Goal: Task Accomplishment & Management: Complete application form

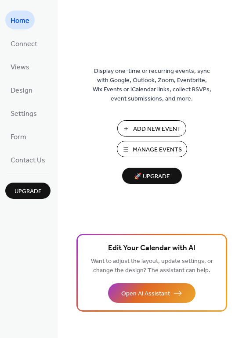
click at [149, 127] on span "Add New Event" at bounding box center [157, 129] width 48 height 9
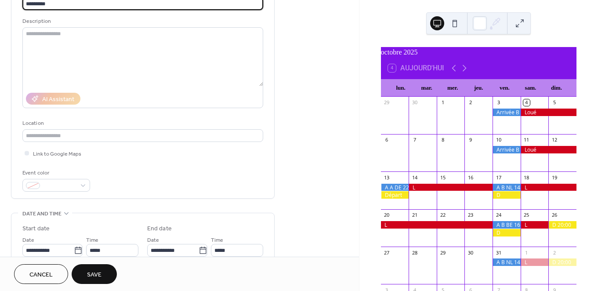
scroll to position [77, 0]
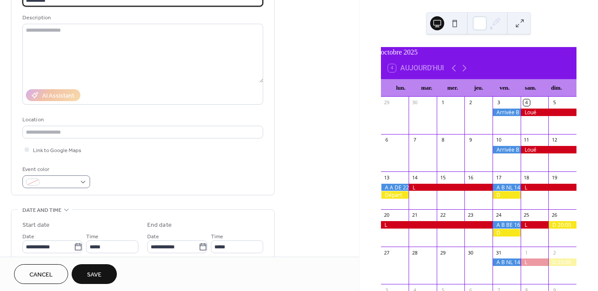
type input "*********"
click at [84, 180] on div at bounding box center [56, 181] width 68 height 13
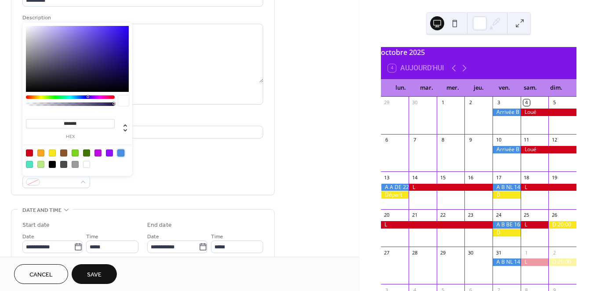
click at [120, 152] on div at bounding box center [120, 152] width 7 height 7
type input "*******"
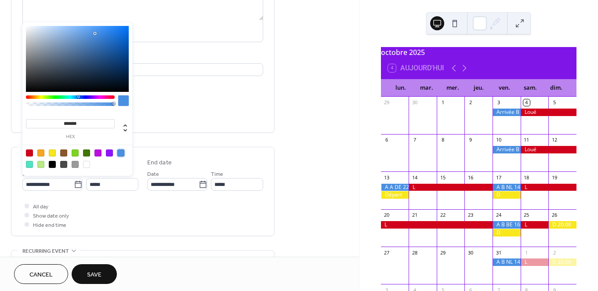
scroll to position [145, 0]
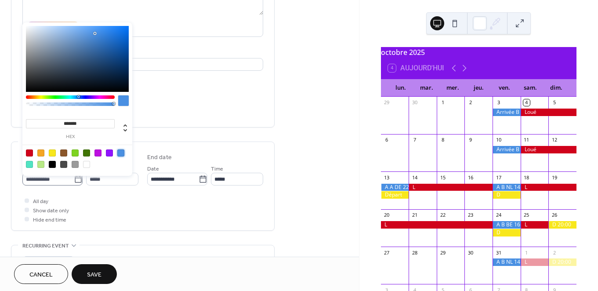
click at [75, 181] on icon at bounding box center [78, 179] width 9 height 9
click at [74, 181] on input "**********" at bounding box center [47, 179] width 51 height 13
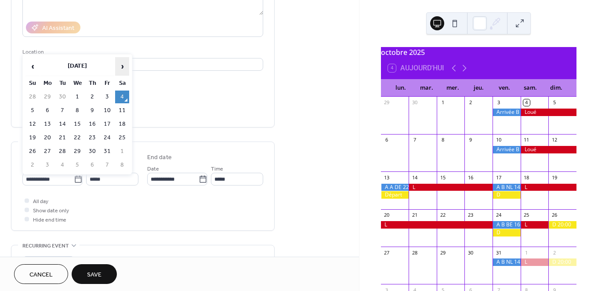
click at [122, 65] on span "›" at bounding box center [122, 67] width 13 height 18
click at [123, 64] on span "›" at bounding box center [122, 67] width 13 height 18
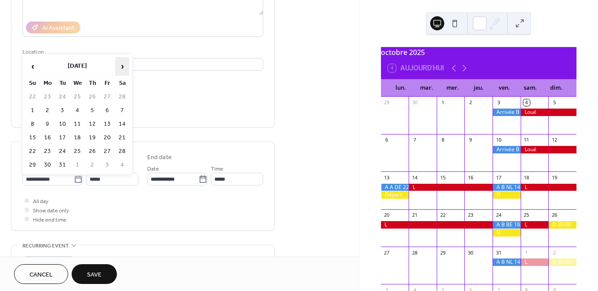
click at [123, 64] on span "›" at bounding box center [122, 67] width 13 height 18
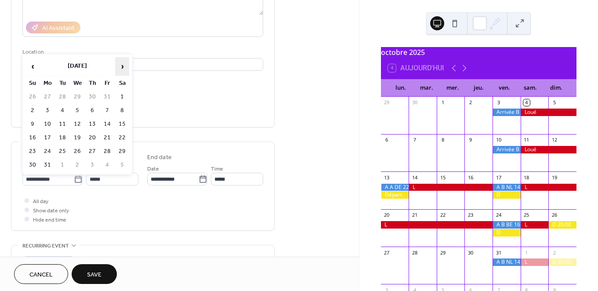
click at [123, 64] on span "›" at bounding box center [122, 67] width 13 height 18
click at [46, 150] on td "26" at bounding box center [47, 151] width 14 height 13
type input "**********"
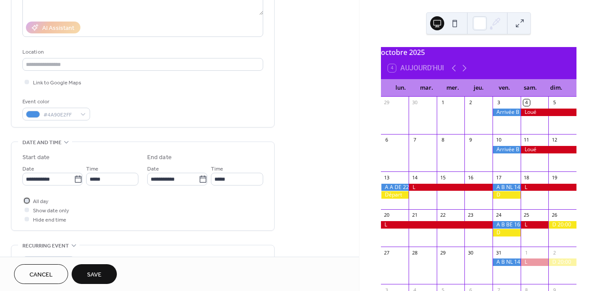
click at [34, 199] on span "All day" at bounding box center [40, 201] width 15 height 9
click at [93, 273] on span "Save" at bounding box center [94, 274] width 15 height 9
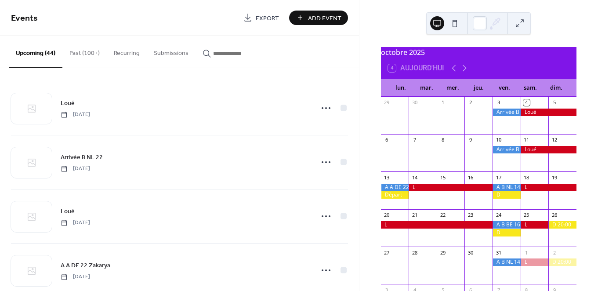
click at [312, 20] on span "Add Event" at bounding box center [324, 18] width 33 height 9
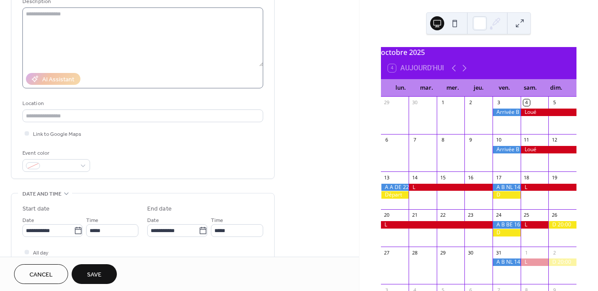
scroll to position [111, 0]
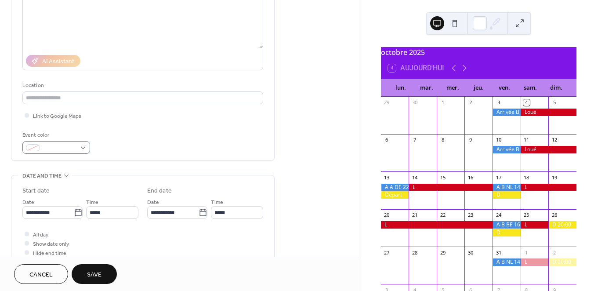
type input "*"
click at [82, 148] on div at bounding box center [56, 147] width 68 height 13
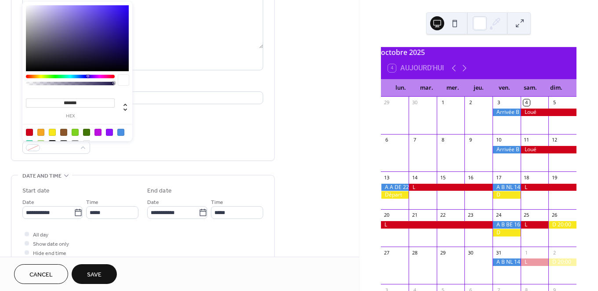
click at [29, 131] on div at bounding box center [29, 132] width 7 height 7
type input "*******"
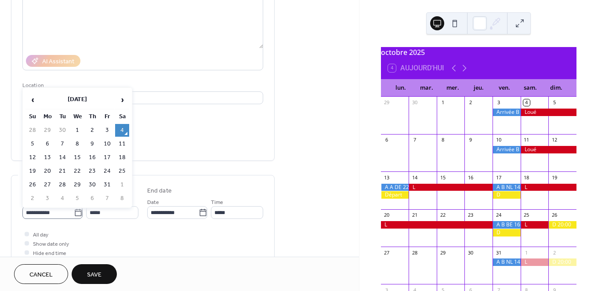
click at [77, 212] on icon at bounding box center [78, 212] width 9 height 9
click at [74, 212] on input "**********" at bounding box center [47, 212] width 51 height 13
click at [126, 101] on span "›" at bounding box center [122, 100] width 13 height 18
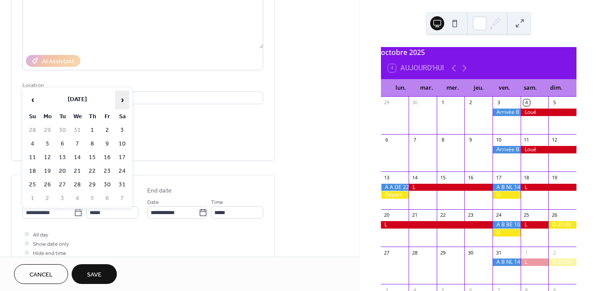
click at [126, 101] on span "›" at bounding box center [122, 100] width 13 height 18
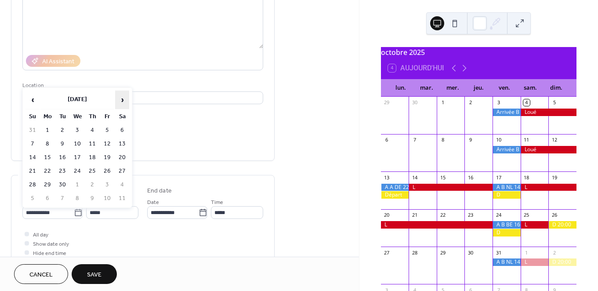
click at [126, 101] on span "›" at bounding box center [122, 100] width 13 height 18
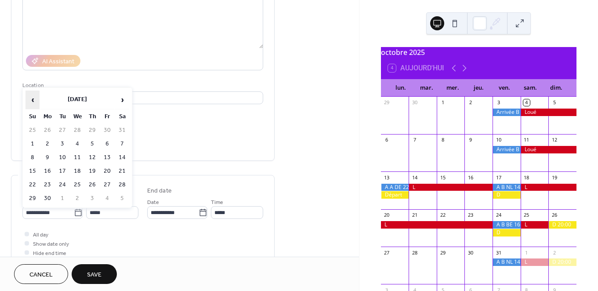
click at [36, 101] on span "‹" at bounding box center [32, 100] width 13 height 18
click at [62, 182] on td "27" at bounding box center [62, 184] width 14 height 13
type input "**********"
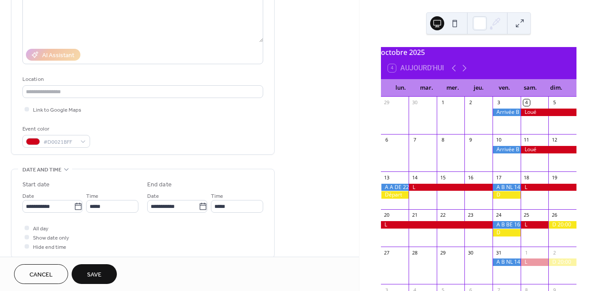
scroll to position [118, 0]
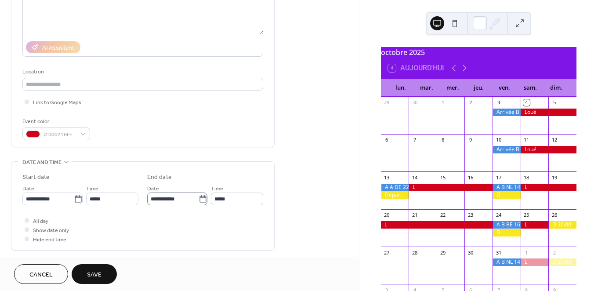
click at [202, 202] on icon at bounding box center [203, 199] width 9 height 9
click at [199, 202] on input "**********" at bounding box center [172, 199] width 51 height 13
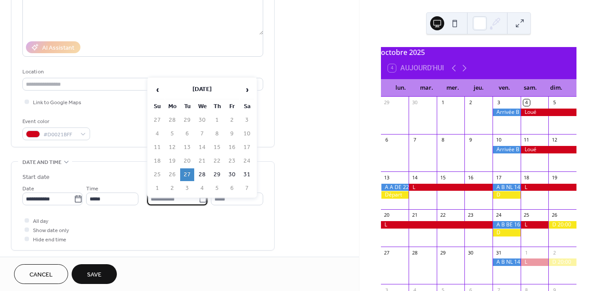
scroll to position [120, 0]
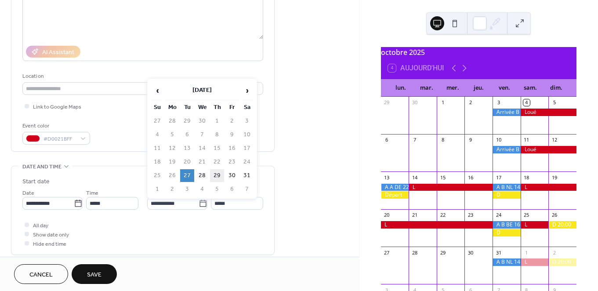
click at [218, 173] on td "29" at bounding box center [217, 175] width 14 height 13
type input "**********"
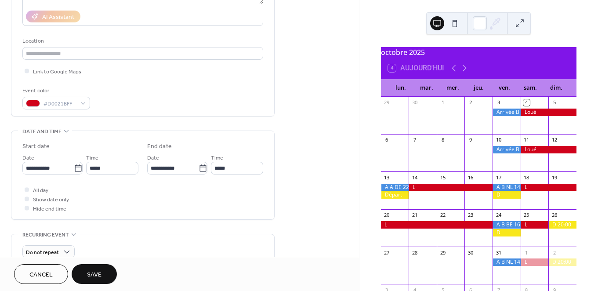
scroll to position [168, 0]
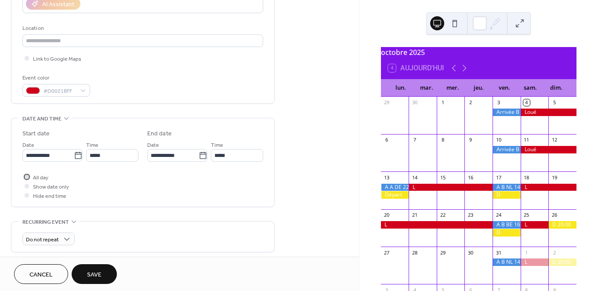
click at [40, 175] on span "All day" at bounding box center [40, 177] width 15 height 9
click at [95, 273] on span "Save" at bounding box center [94, 274] width 15 height 9
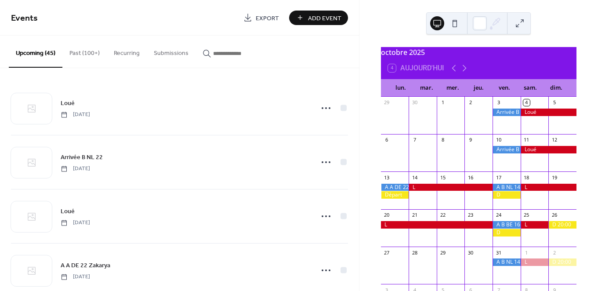
click at [325, 15] on span "Add Event" at bounding box center [324, 18] width 33 height 9
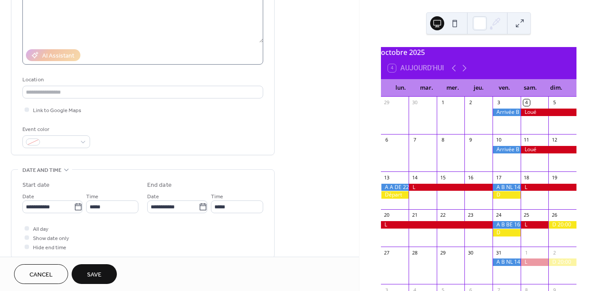
scroll to position [127, 0]
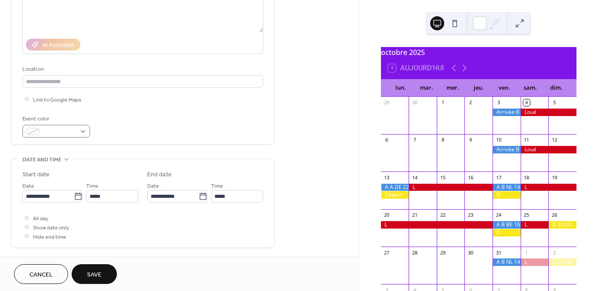
type input "*"
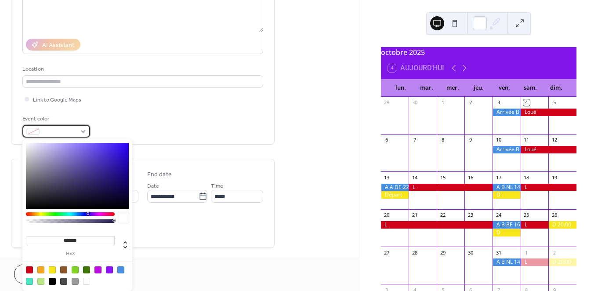
click at [83, 131] on div at bounding box center [56, 131] width 68 height 13
drag, startPoint x: 51, startPoint y: 270, endPoint x: 151, endPoint y: 232, distance: 107.1
click at [52, 269] on div at bounding box center [52, 269] width 7 height 7
type input "*******"
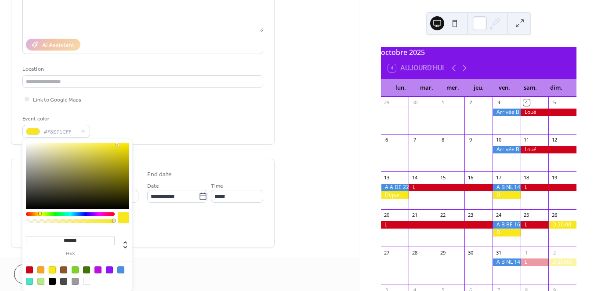
click at [191, 214] on div "All day Show date only Hide end time" at bounding box center [142, 227] width 241 height 28
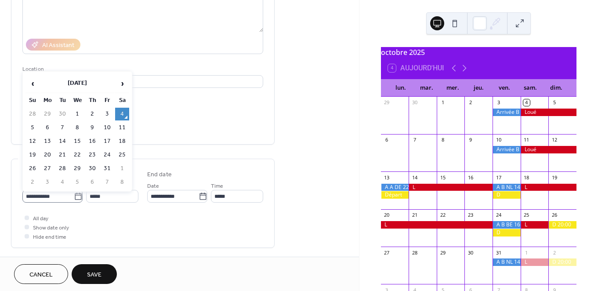
click at [76, 197] on icon at bounding box center [78, 196] width 9 height 9
click at [74, 197] on input "**********" at bounding box center [47, 196] width 51 height 13
click at [120, 82] on span "›" at bounding box center [122, 84] width 13 height 18
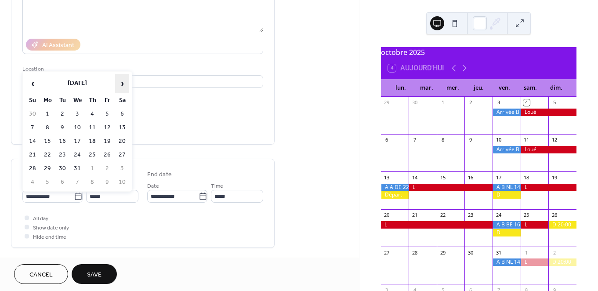
click at [120, 82] on span "›" at bounding box center [122, 84] width 13 height 18
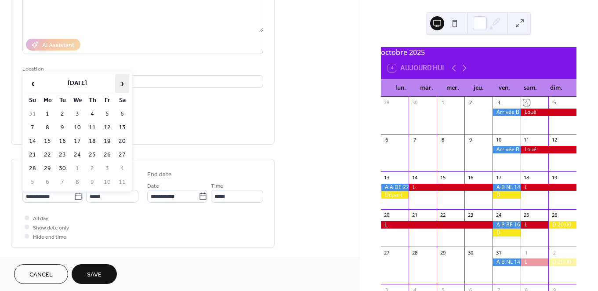
click at [120, 82] on span "›" at bounding box center [122, 84] width 13 height 18
click at [106, 167] on td "30" at bounding box center [107, 168] width 14 height 13
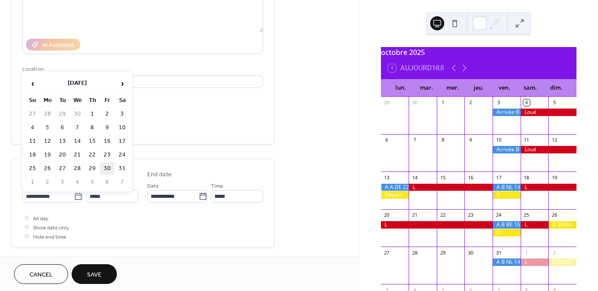
type input "**********"
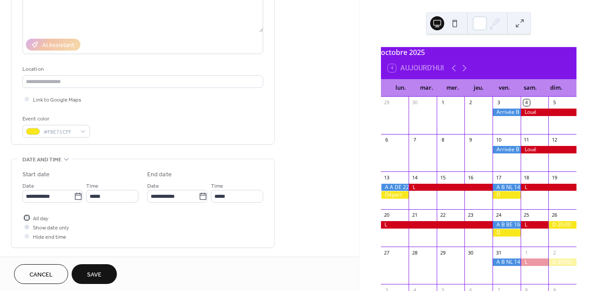
drag, startPoint x: 38, startPoint y: 215, endPoint x: 46, endPoint y: 223, distance: 10.9
click at [38, 215] on span "All day" at bounding box center [40, 218] width 15 height 9
click at [93, 273] on span "Save" at bounding box center [94, 274] width 15 height 9
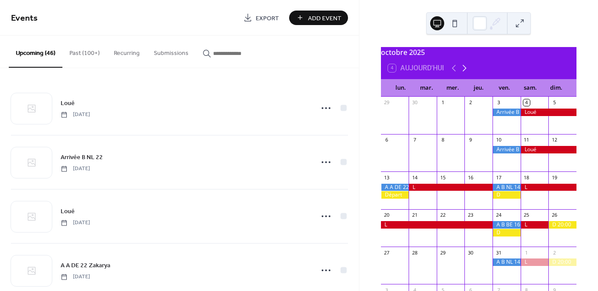
click at [465, 73] on icon at bounding box center [464, 68] width 11 height 11
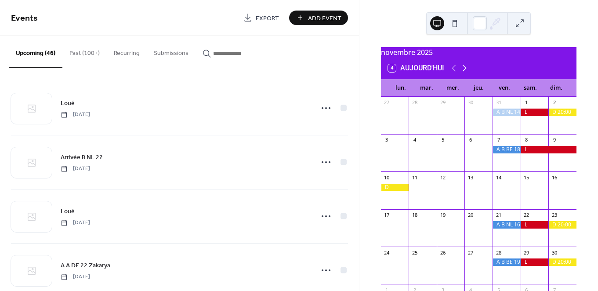
click at [465, 73] on icon at bounding box center [464, 68] width 11 height 11
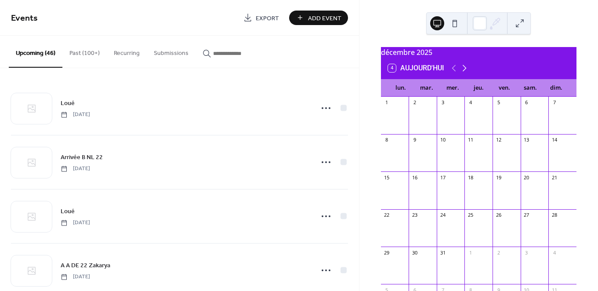
click at [465, 73] on icon at bounding box center [464, 68] width 11 height 11
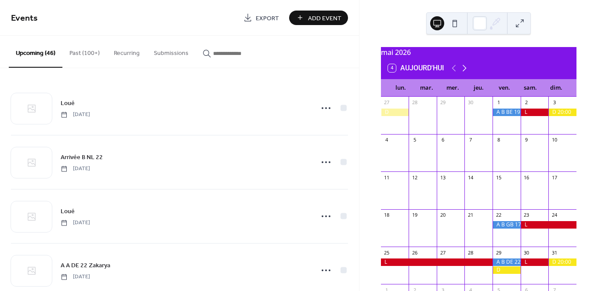
click at [465, 73] on icon at bounding box center [464, 68] width 11 height 11
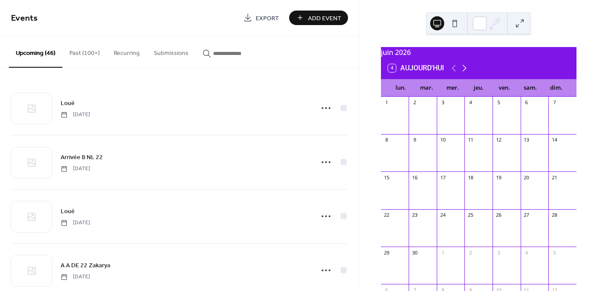
click at [465, 73] on icon at bounding box center [464, 68] width 11 height 11
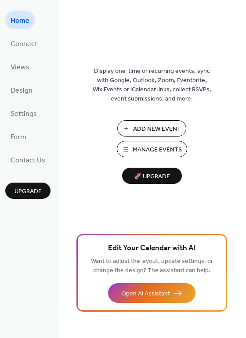
click at [144, 151] on span "Manage Events" at bounding box center [157, 150] width 49 height 9
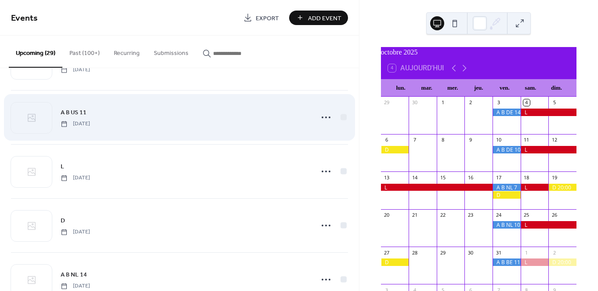
scroll to position [1236, 0]
click at [322, 113] on icon at bounding box center [326, 116] width 14 height 14
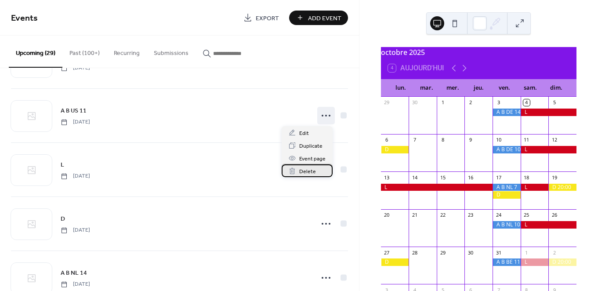
click at [311, 171] on span "Delete" at bounding box center [307, 171] width 17 height 9
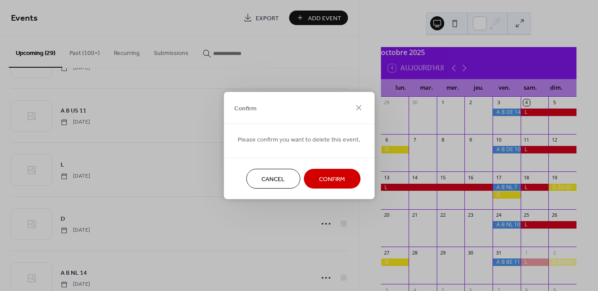
click at [336, 176] on span "Confirm" at bounding box center [332, 179] width 26 height 9
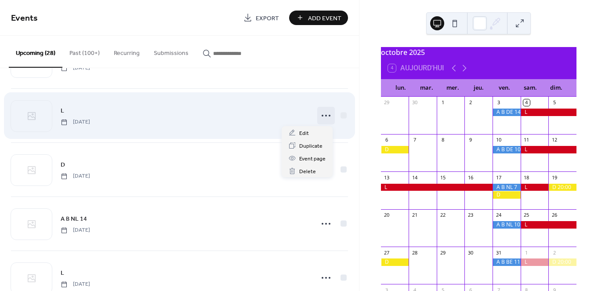
click at [324, 116] on icon at bounding box center [326, 116] width 14 height 14
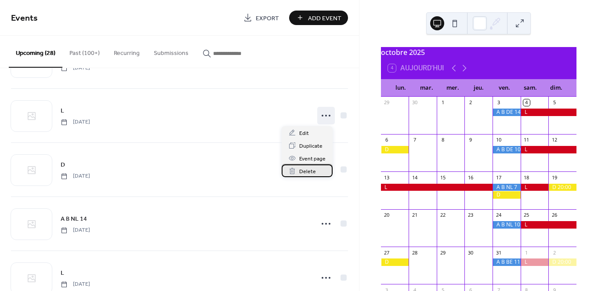
click at [312, 169] on span "Delete" at bounding box center [307, 171] width 17 height 9
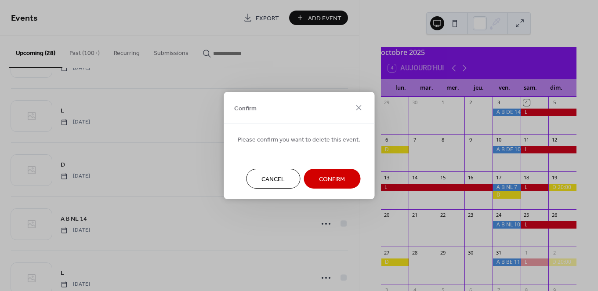
drag, startPoint x: 326, startPoint y: 177, endPoint x: 290, endPoint y: 175, distance: 36.1
click at [326, 177] on span "Confirm" at bounding box center [332, 179] width 26 height 9
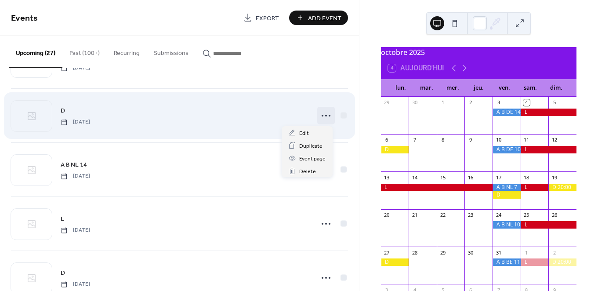
click at [323, 112] on icon at bounding box center [326, 116] width 14 height 14
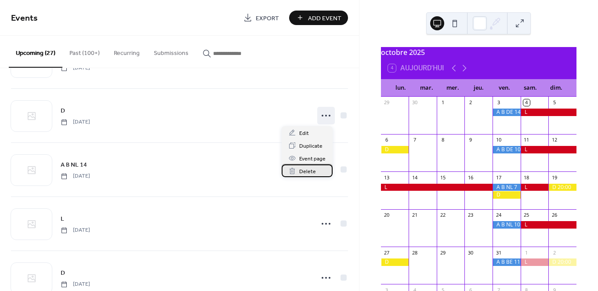
click at [307, 170] on span "Delete" at bounding box center [307, 171] width 17 height 9
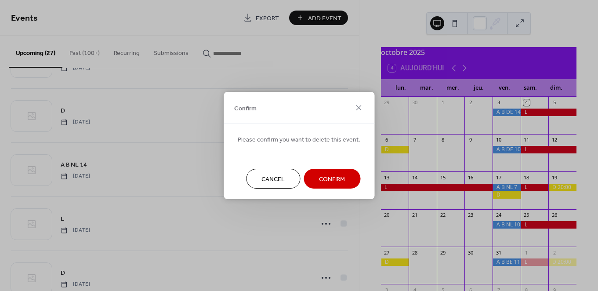
click at [329, 179] on span "Confirm" at bounding box center [332, 179] width 26 height 9
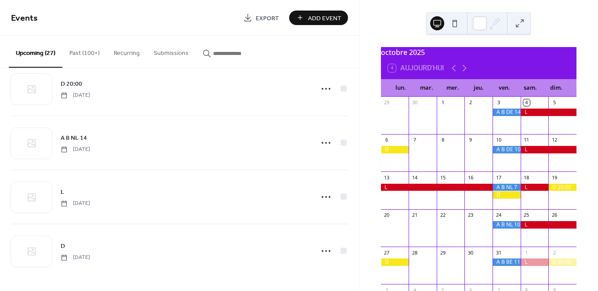
scroll to position [1209, 0]
click at [466, 72] on icon at bounding box center [465, 68] width 4 height 7
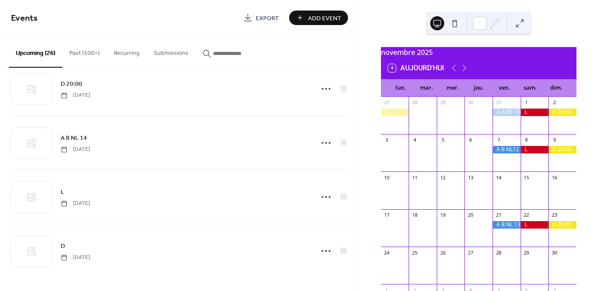
drag, startPoint x: 466, startPoint y: 73, endPoint x: 497, endPoint y: 137, distance: 70.6
click at [466, 72] on icon at bounding box center [465, 68] width 4 height 7
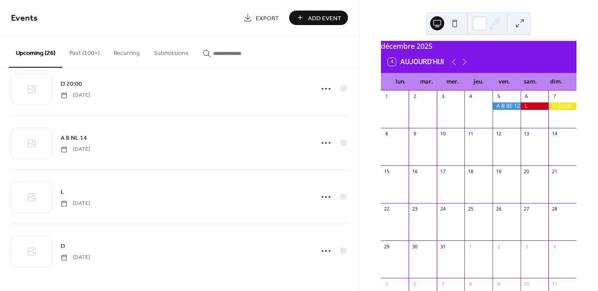
scroll to position [0, 0]
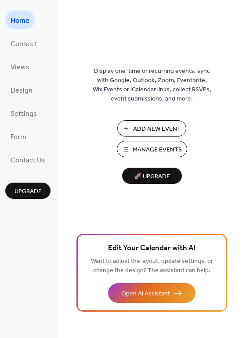
click at [162, 148] on span "Manage Events" at bounding box center [157, 150] width 49 height 9
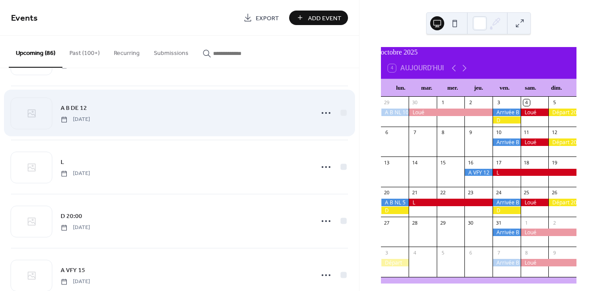
scroll to position [3619, 0]
click at [321, 112] on icon at bounding box center [326, 112] width 14 height 14
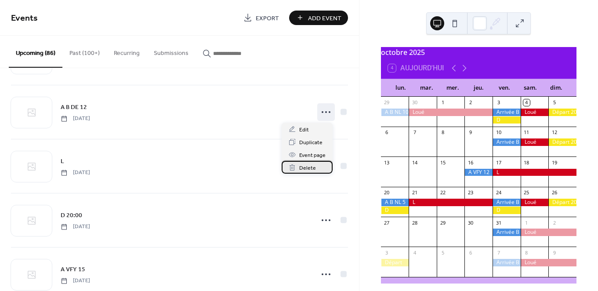
click at [304, 167] on span "Delete" at bounding box center [307, 168] width 17 height 9
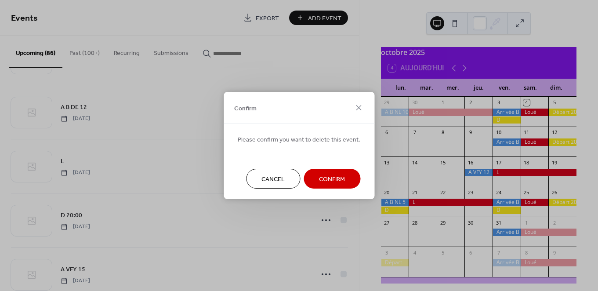
click at [330, 179] on span "Confirm" at bounding box center [332, 179] width 26 height 9
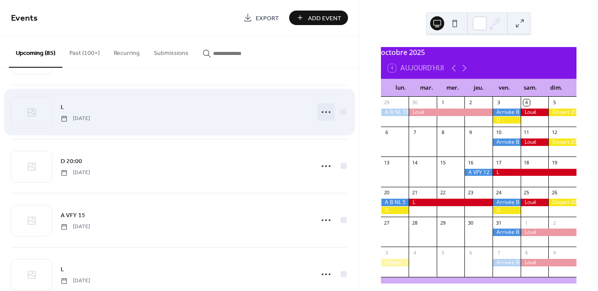
click at [329, 112] on circle at bounding box center [330, 112] width 2 height 2
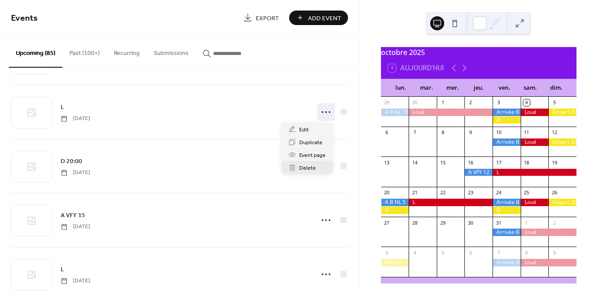
scroll to position [3616, 0]
click at [306, 168] on span "Delete" at bounding box center [307, 168] width 17 height 9
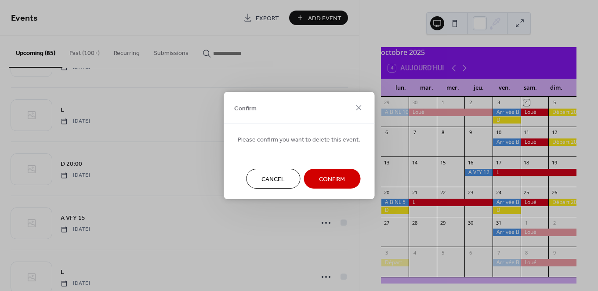
click at [328, 178] on span "Confirm" at bounding box center [332, 179] width 26 height 9
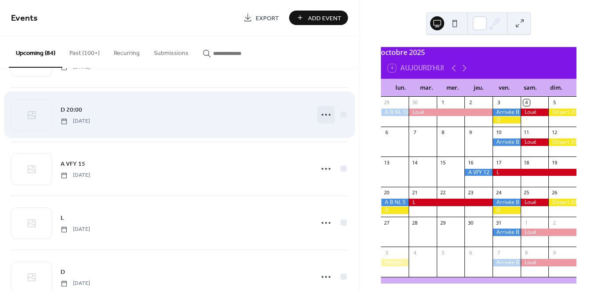
click at [321, 116] on icon at bounding box center [326, 115] width 14 height 14
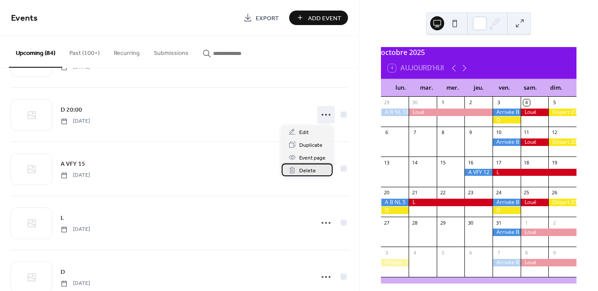
click at [307, 166] on span "Delete" at bounding box center [307, 170] width 17 height 9
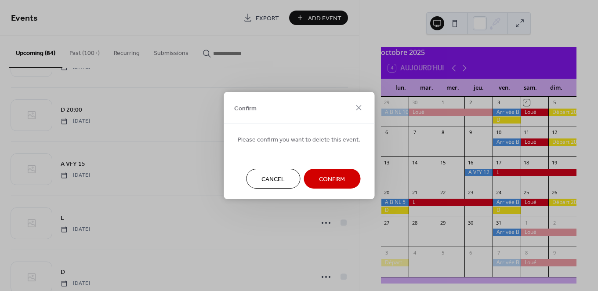
click at [326, 179] on span "Confirm" at bounding box center [332, 179] width 26 height 9
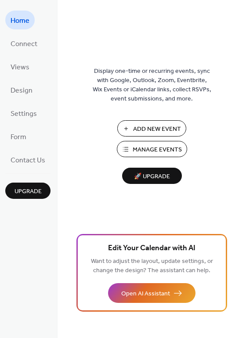
click at [146, 127] on span "Add New Event" at bounding box center [157, 129] width 48 height 9
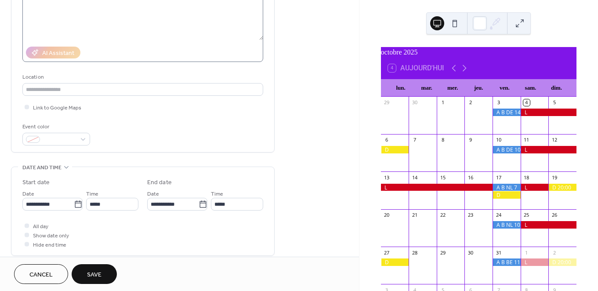
scroll to position [145, 0]
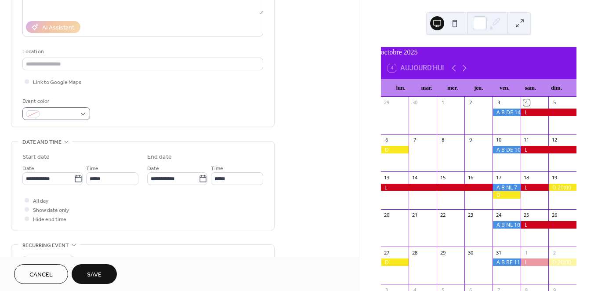
type input "*********"
click at [84, 112] on div at bounding box center [56, 113] width 68 height 13
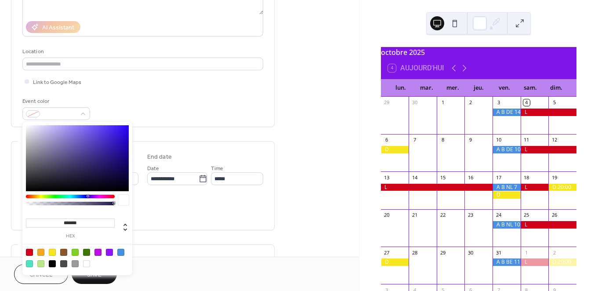
click at [121, 251] on div at bounding box center [120, 252] width 7 height 7
type input "*******"
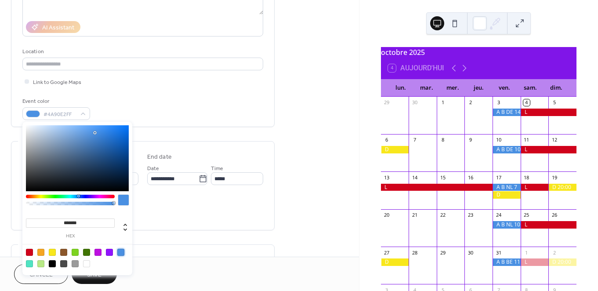
drag, startPoint x: 160, startPoint y: 218, endPoint x: 141, endPoint y: 212, distance: 19.6
click at [160, 218] on div "All day Show date only Hide end time" at bounding box center [142, 210] width 241 height 28
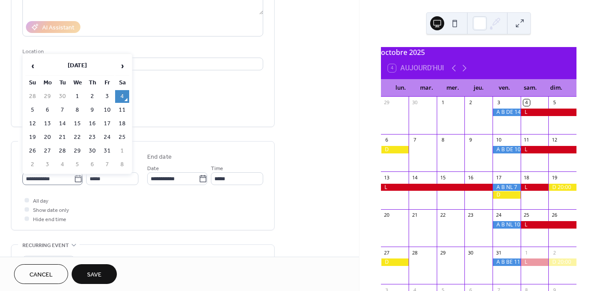
click at [74, 177] on icon at bounding box center [78, 179] width 9 height 9
click at [73, 177] on input "**********" at bounding box center [47, 178] width 51 height 13
click at [119, 62] on span "›" at bounding box center [122, 66] width 13 height 18
click at [107, 120] on td "14" at bounding box center [107, 123] width 14 height 13
type input "**********"
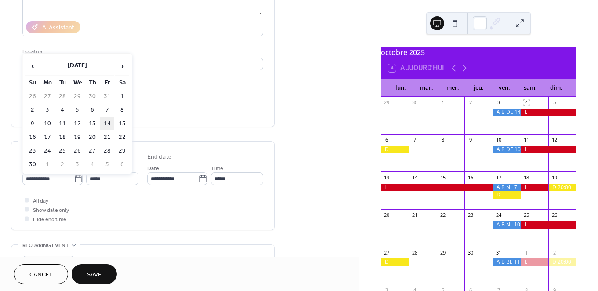
type input "**********"
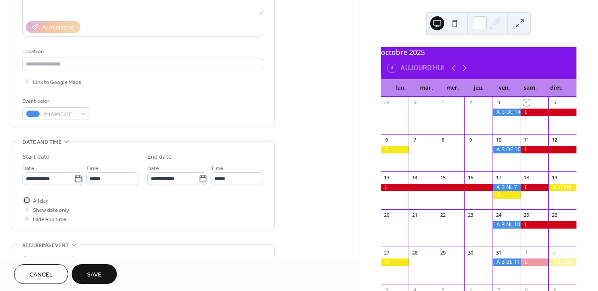
drag, startPoint x: 44, startPoint y: 200, endPoint x: 69, endPoint y: 237, distance: 44.2
click at [44, 200] on span "All day" at bounding box center [40, 201] width 15 height 9
click at [25, 200] on div at bounding box center [27, 200] width 4 height 4
click at [92, 270] on span "Save" at bounding box center [94, 274] width 15 height 9
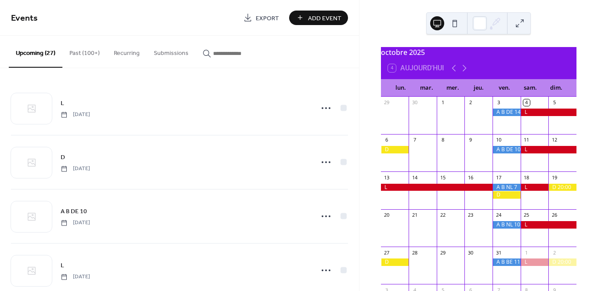
click at [325, 21] on span "Add Event" at bounding box center [324, 18] width 33 height 9
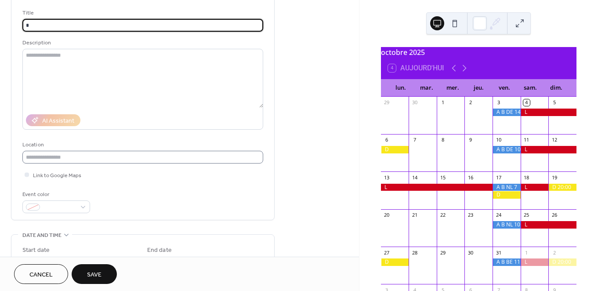
scroll to position [60, 0]
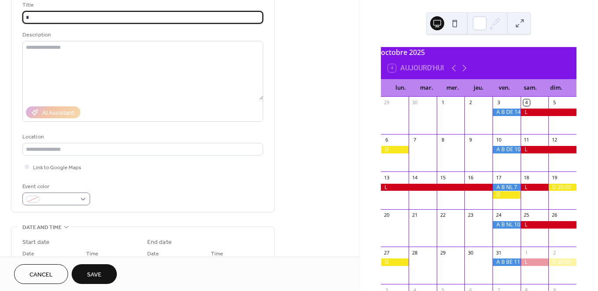
type input "*"
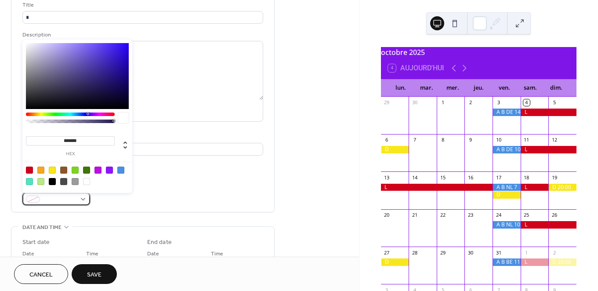
drag, startPoint x: 87, startPoint y: 198, endPoint x: 74, endPoint y: 195, distance: 13.2
click at [87, 198] on div at bounding box center [56, 199] width 68 height 13
click at [32, 170] on div at bounding box center [29, 170] width 7 height 7
type input "*******"
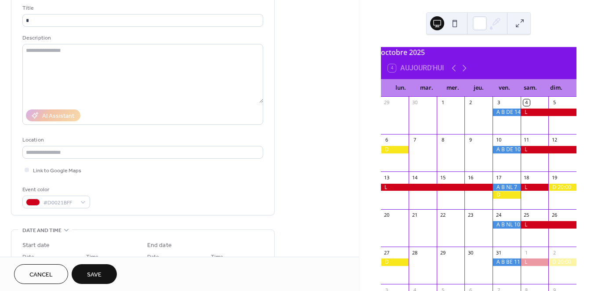
click at [222, 194] on div "Event color #D0021BFF" at bounding box center [142, 196] width 241 height 23
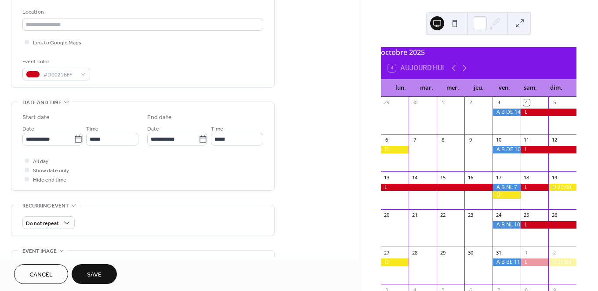
scroll to position [190, 0]
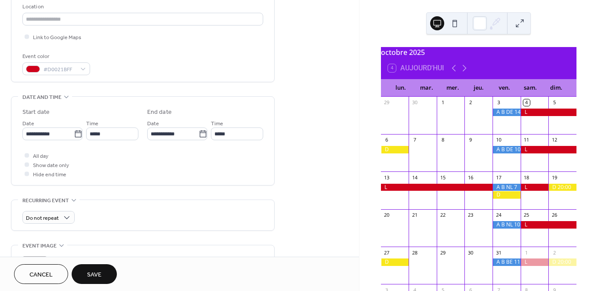
drag, startPoint x: 76, startPoint y: 133, endPoint x: 84, endPoint y: 133, distance: 8.8
click at [76, 133] on icon at bounding box center [78, 134] width 9 height 9
click at [74, 133] on input "**********" at bounding box center [47, 133] width 51 height 13
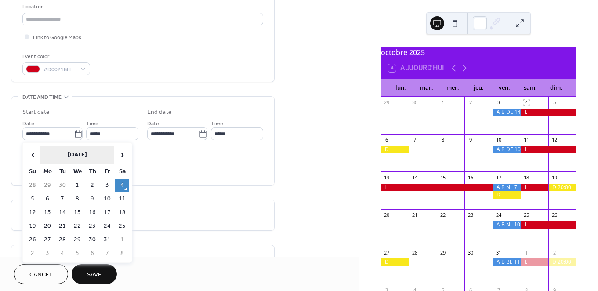
drag, startPoint x: 118, startPoint y: 152, endPoint x: 111, endPoint y: 161, distance: 11.0
click at [118, 152] on span "›" at bounding box center [122, 155] width 13 height 18
drag, startPoint x: 122, startPoint y: 209, endPoint x: 68, endPoint y: 214, distance: 54.7
click at [122, 209] on td "15" at bounding box center [122, 212] width 14 height 13
type input "**********"
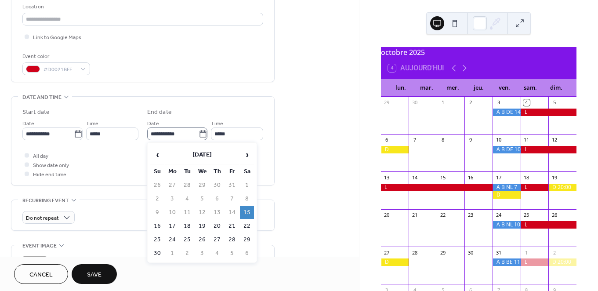
drag, startPoint x: 202, startPoint y: 133, endPoint x: 194, endPoint y: 140, distance: 10.3
click at [202, 133] on icon at bounding box center [203, 134] width 9 height 9
click at [199, 133] on input "**********" at bounding box center [172, 133] width 51 height 13
click at [157, 222] on td "16" at bounding box center [157, 226] width 14 height 13
type input "**********"
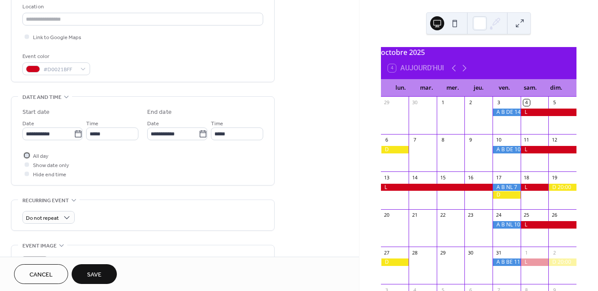
click at [41, 156] on span "All day" at bounding box center [40, 156] width 15 height 9
drag, startPoint x: 102, startPoint y: 273, endPoint x: 120, endPoint y: 266, distance: 18.7
click at [102, 273] on button "Save" at bounding box center [94, 274] width 45 height 20
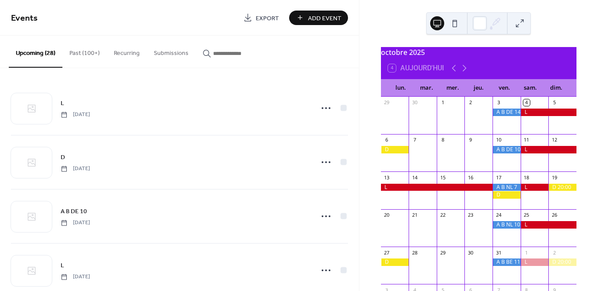
click at [336, 18] on span "Add Event" at bounding box center [324, 18] width 33 height 9
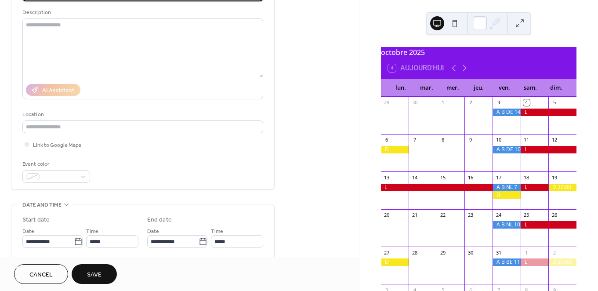
scroll to position [104, 0]
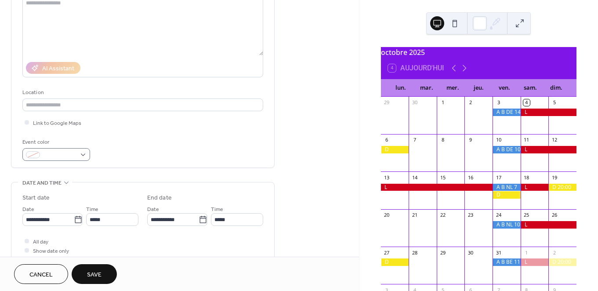
type input "*"
click at [84, 154] on div at bounding box center [56, 154] width 68 height 13
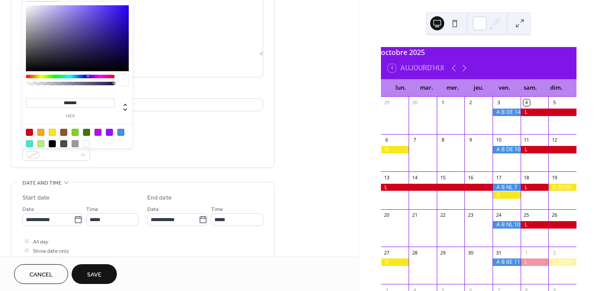
click at [51, 131] on div at bounding box center [52, 132] width 7 height 7
type input "*******"
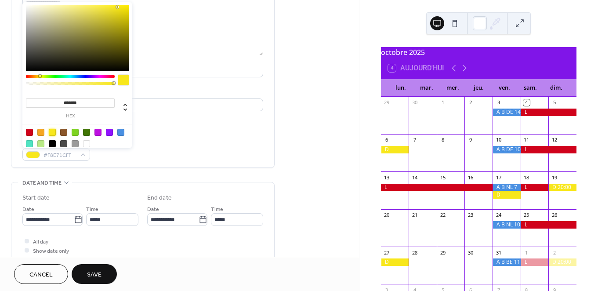
click at [164, 142] on div "Event color #F8E71CFF" at bounding box center [142, 149] width 241 height 23
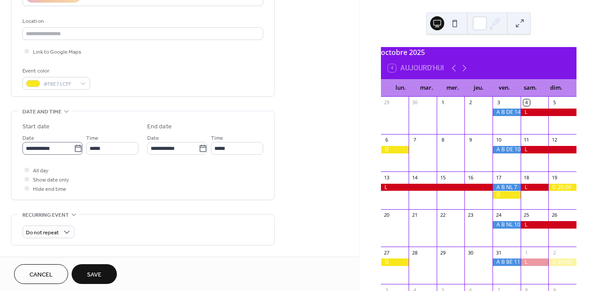
click at [78, 148] on icon at bounding box center [78, 148] width 9 height 9
click at [74, 148] on input "**********" at bounding box center [47, 148] width 51 height 13
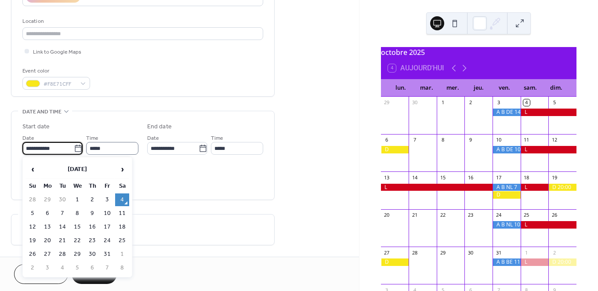
scroll to position [172, 0]
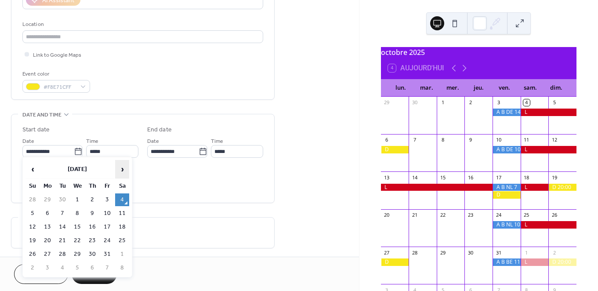
click at [124, 164] on span "›" at bounding box center [122, 169] width 13 height 18
click at [47, 239] on td "17" at bounding box center [47, 240] width 14 height 13
type input "**********"
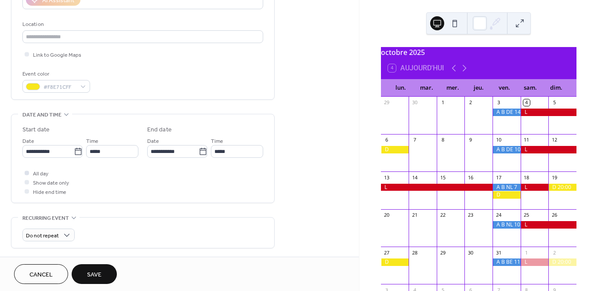
scroll to position [178, 0]
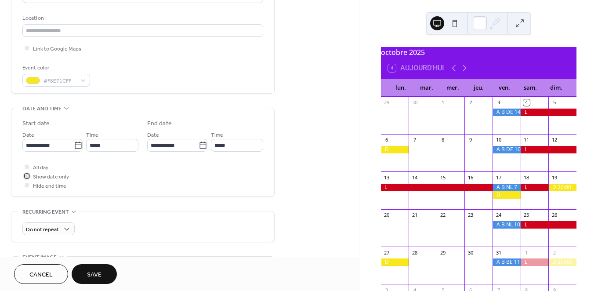
click at [42, 172] on span "Show date only" at bounding box center [51, 176] width 36 height 9
click at [28, 173] on div at bounding box center [26, 175] width 9 height 9
click at [26, 169] on div at bounding box center [26, 165] width 9 height 9
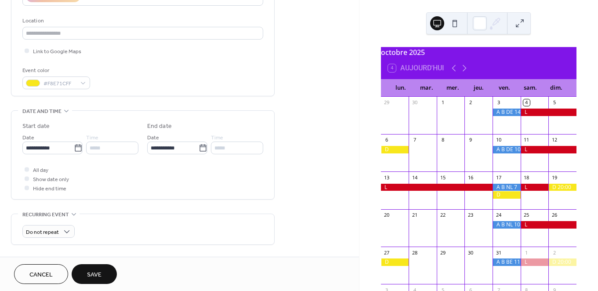
click at [98, 273] on span "Save" at bounding box center [94, 274] width 15 height 9
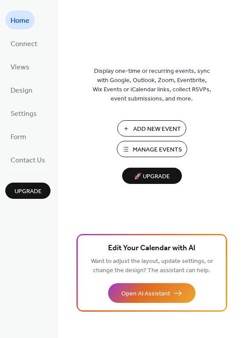
click at [150, 132] on span "Add New Event" at bounding box center [157, 129] width 48 height 9
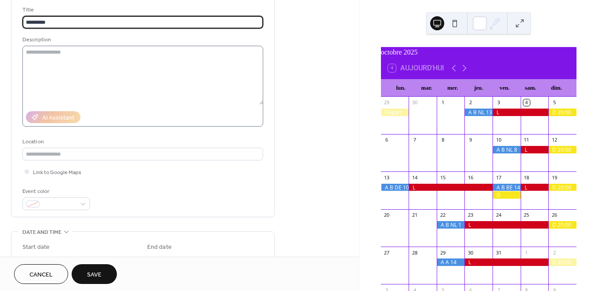
scroll to position [91, 0]
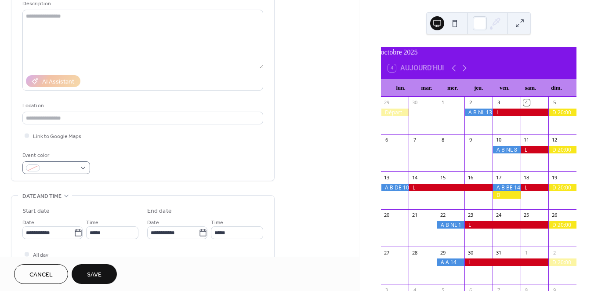
type input "*********"
click at [82, 167] on div at bounding box center [56, 167] width 68 height 13
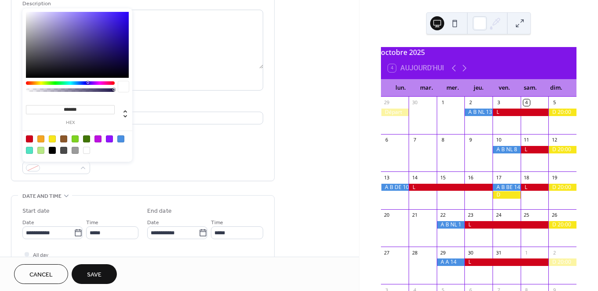
drag, startPoint x: 122, startPoint y: 140, endPoint x: 162, endPoint y: 155, distance: 42.6
click at [122, 140] on div at bounding box center [120, 138] width 7 height 7
type input "*******"
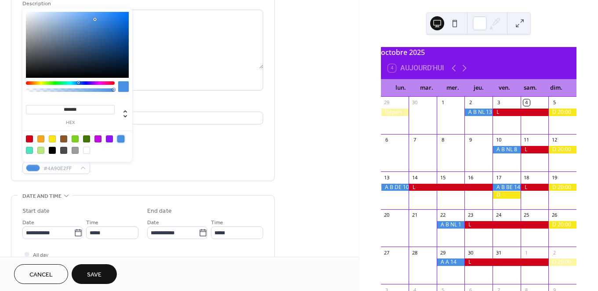
click at [173, 156] on div "Event color #4A90E2FF" at bounding box center [142, 162] width 241 height 23
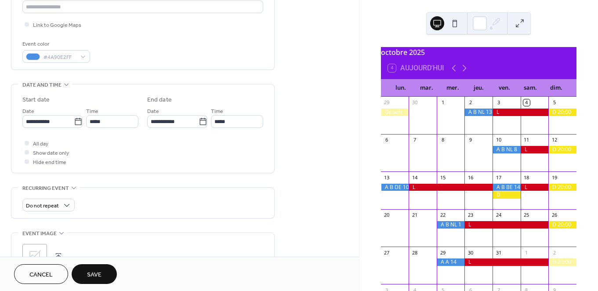
scroll to position [208, 0]
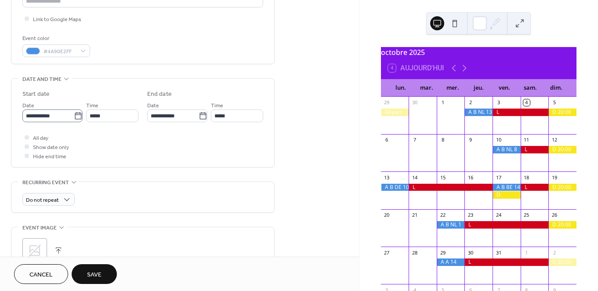
drag, startPoint x: 76, startPoint y: 114, endPoint x: 81, endPoint y: 115, distance: 4.9
click at [76, 114] on icon at bounding box center [78, 115] width 7 height 7
click at [74, 114] on input "**********" at bounding box center [47, 115] width 51 height 13
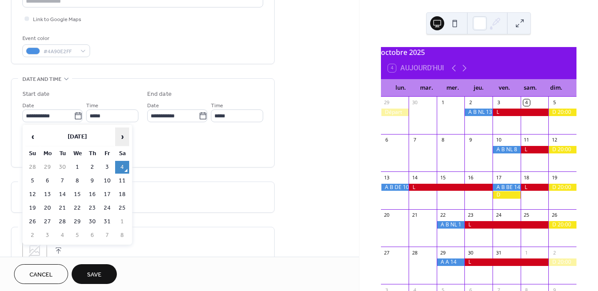
click at [122, 135] on span "›" at bounding box center [122, 137] width 13 height 18
click at [106, 220] on td "28" at bounding box center [107, 221] width 14 height 13
type input "**********"
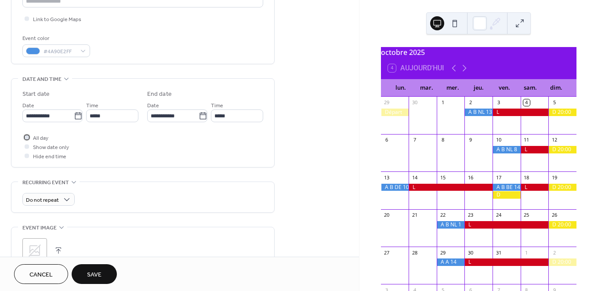
click at [38, 136] on span "All day" at bounding box center [40, 138] width 15 height 9
click at [103, 272] on button "Save" at bounding box center [94, 274] width 45 height 20
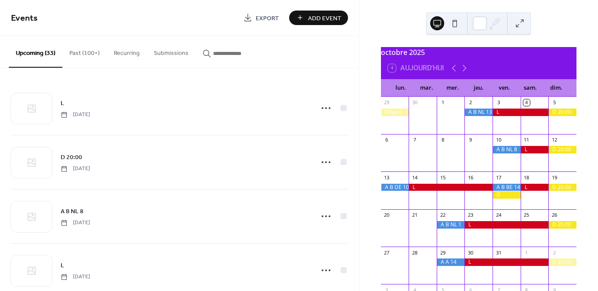
click at [330, 15] on span "Add Event" at bounding box center [324, 18] width 33 height 9
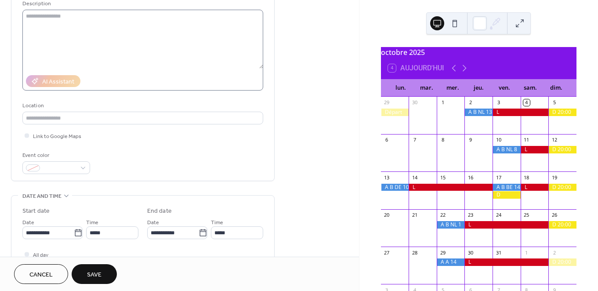
scroll to position [106, 0]
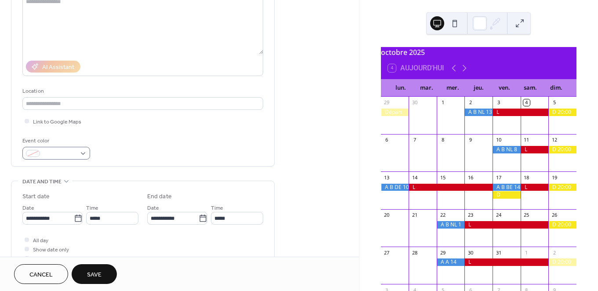
type input "*"
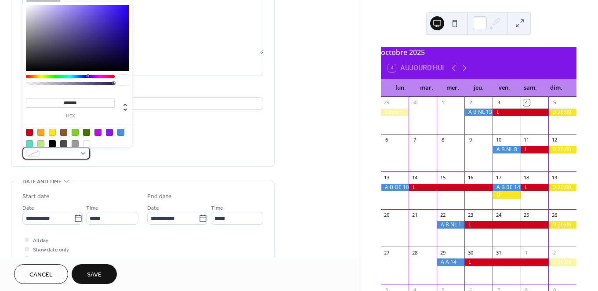
click at [84, 154] on div at bounding box center [56, 153] width 68 height 13
click at [29, 131] on div at bounding box center [29, 132] width 7 height 7
type input "*******"
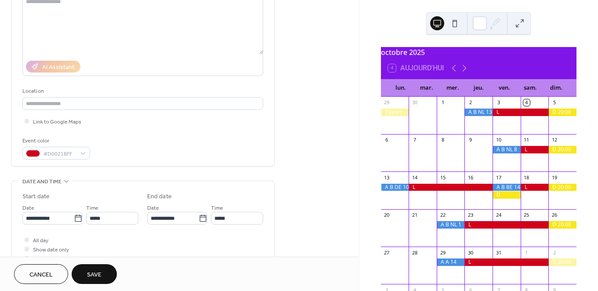
drag, startPoint x: 164, startPoint y: 162, endPoint x: 158, endPoint y: 160, distance: 6.1
click at [164, 162] on div "Title * Description AI Assistant Location Link to Google Maps Event color #D002…" at bounding box center [142, 55] width 241 height 222
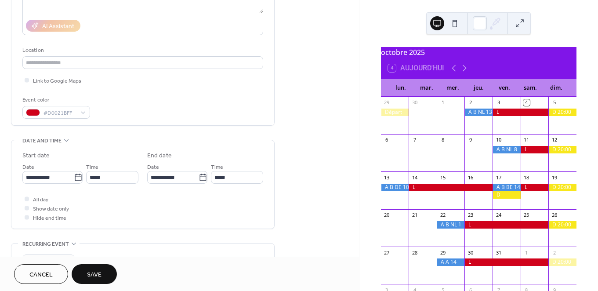
scroll to position [162, 0]
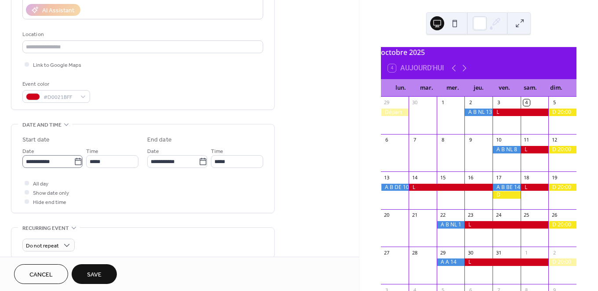
click at [77, 164] on icon at bounding box center [78, 161] width 9 height 9
click at [74, 164] on input "**********" at bounding box center [47, 161] width 51 height 13
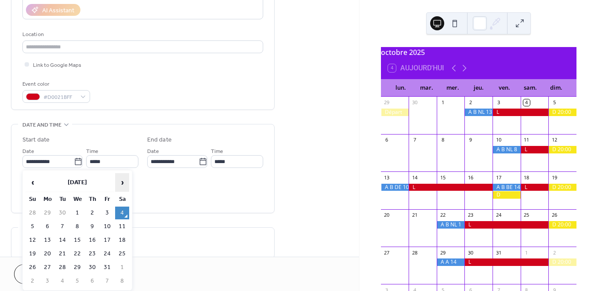
click at [124, 180] on span "›" at bounding box center [122, 183] width 13 height 18
drag, startPoint x: 121, startPoint y: 265, endPoint x: 141, endPoint y: 220, distance: 48.8
click at [122, 265] on td "29" at bounding box center [122, 267] width 14 height 13
type input "**********"
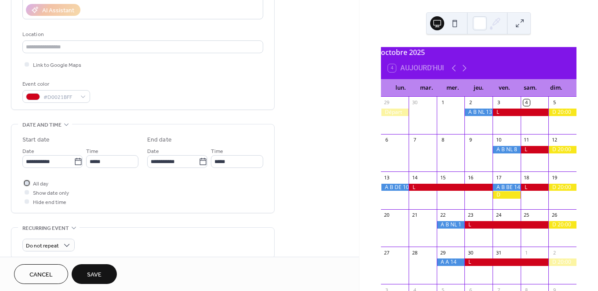
click at [43, 182] on span "All day" at bounding box center [40, 183] width 15 height 9
click at [87, 273] on button "Save" at bounding box center [94, 274] width 45 height 20
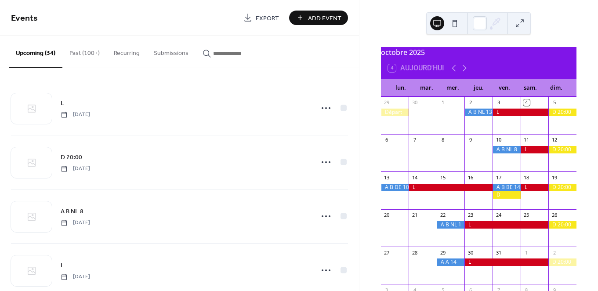
click at [324, 16] on span "Add Event" at bounding box center [324, 18] width 33 height 9
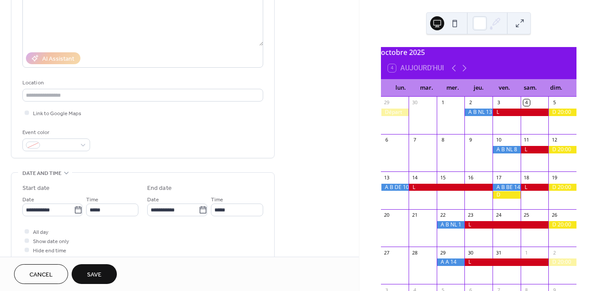
scroll to position [119, 0]
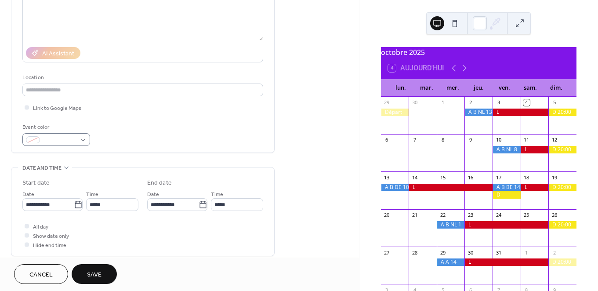
type input "*******"
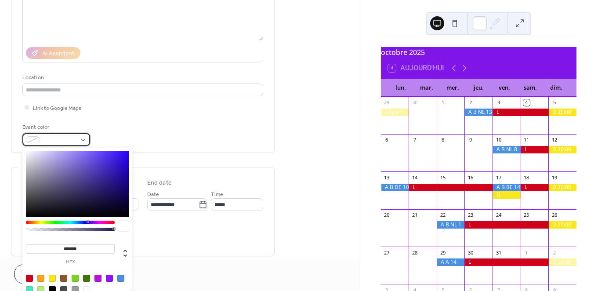
click at [81, 136] on div at bounding box center [56, 139] width 68 height 13
drag, startPoint x: 53, startPoint y: 277, endPoint x: 65, endPoint y: 272, distance: 13.0
click at [53, 277] on div at bounding box center [52, 278] width 7 height 7
type input "*******"
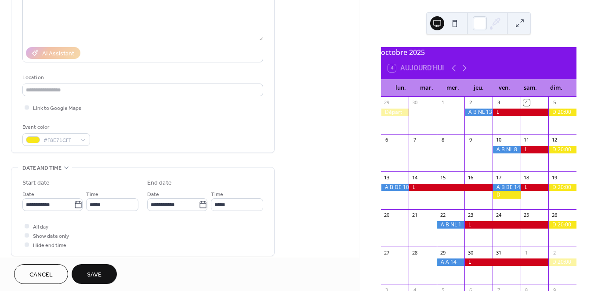
click at [169, 153] on div "Event details Title ******* Description AI Assistant Location Link to Google Ma…" at bounding box center [143, 41] width 264 height 223
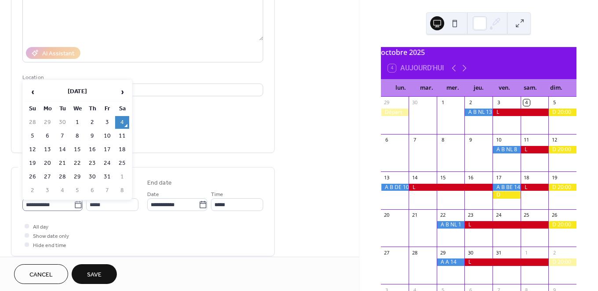
click at [77, 204] on icon at bounding box center [78, 204] width 9 height 9
click at [74, 204] on input "**********" at bounding box center [47, 204] width 51 height 13
click at [124, 93] on span "›" at bounding box center [122, 92] width 13 height 18
drag, startPoint x: 30, startPoint y: 188, endPoint x: 46, endPoint y: 196, distance: 18.1
click at [30, 188] on td "30" at bounding box center [32, 190] width 14 height 13
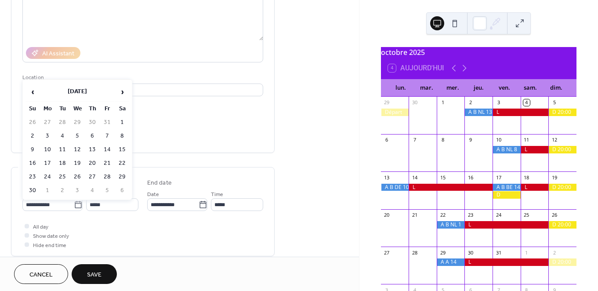
type input "**********"
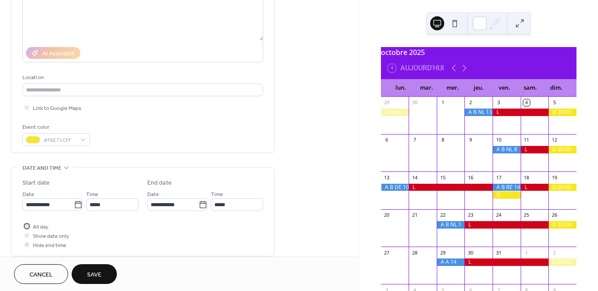
drag, startPoint x: 45, startPoint y: 227, endPoint x: 61, endPoint y: 249, distance: 26.8
click at [45, 227] on span "All day" at bounding box center [40, 226] width 15 height 9
drag, startPoint x: 88, startPoint y: 273, endPoint x: 106, endPoint y: 267, distance: 18.4
click at [89, 272] on span "Save" at bounding box center [94, 274] width 15 height 9
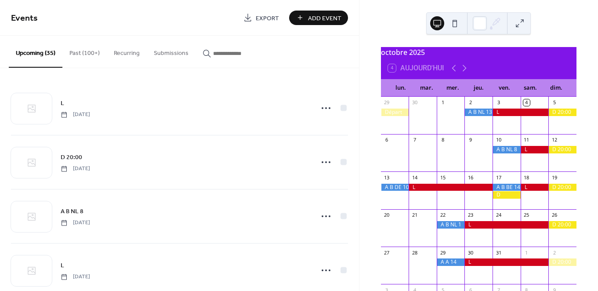
drag, startPoint x: 465, startPoint y: 72, endPoint x: 486, endPoint y: 76, distance: 21.1
click at [465, 72] on icon at bounding box center [465, 68] width 4 height 7
